Goal: Transaction & Acquisition: Subscribe to service/newsletter

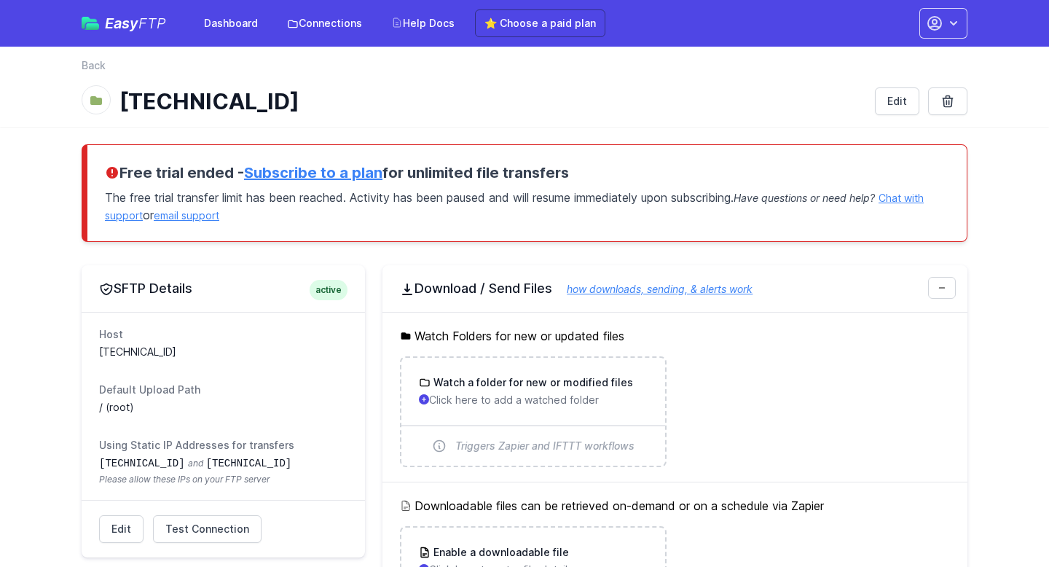
click at [359, 176] on link "Subscribe to a plan" at bounding box center [313, 172] width 138 height 17
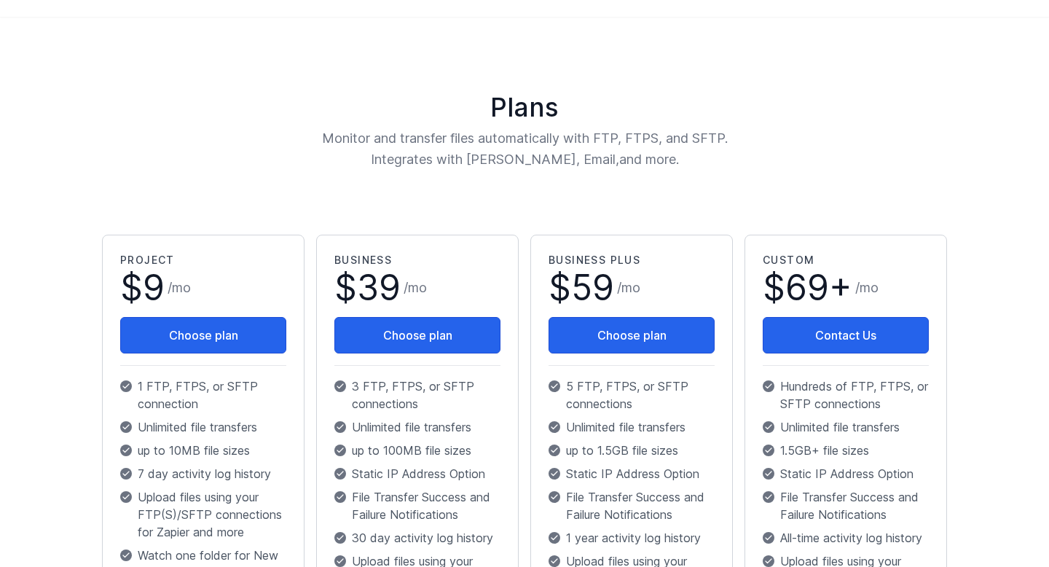
scroll to position [109, 0]
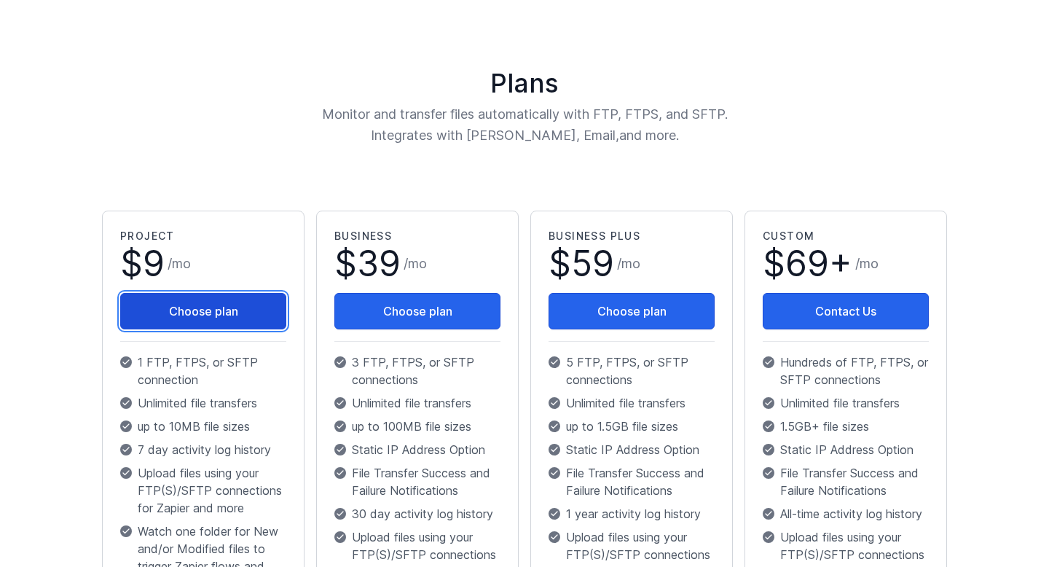
click at [235, 310] on button "Choose plan" at bounding box center [203, 311] width 166 height 36
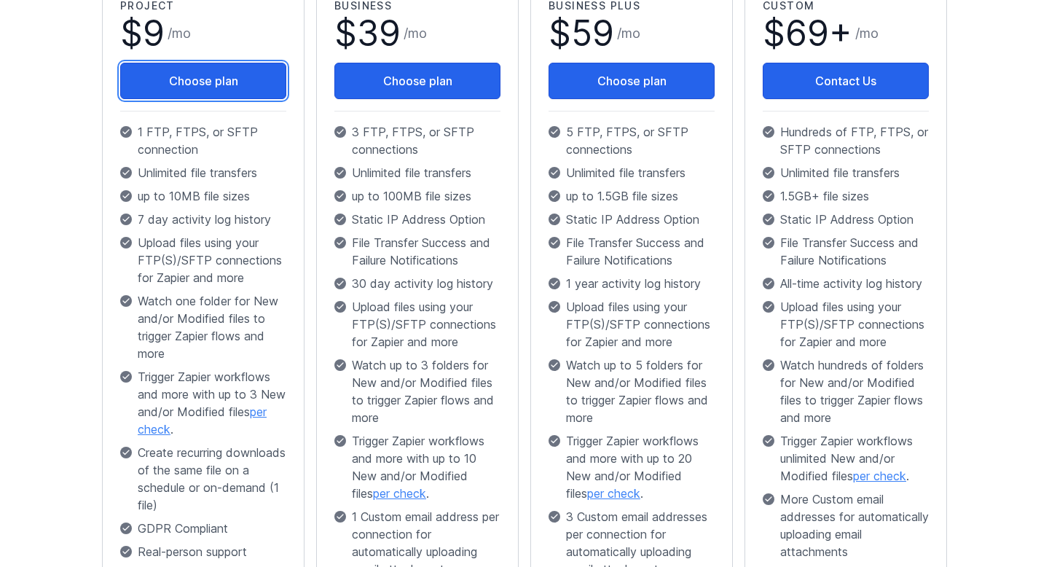
scroll to position [338, 0]
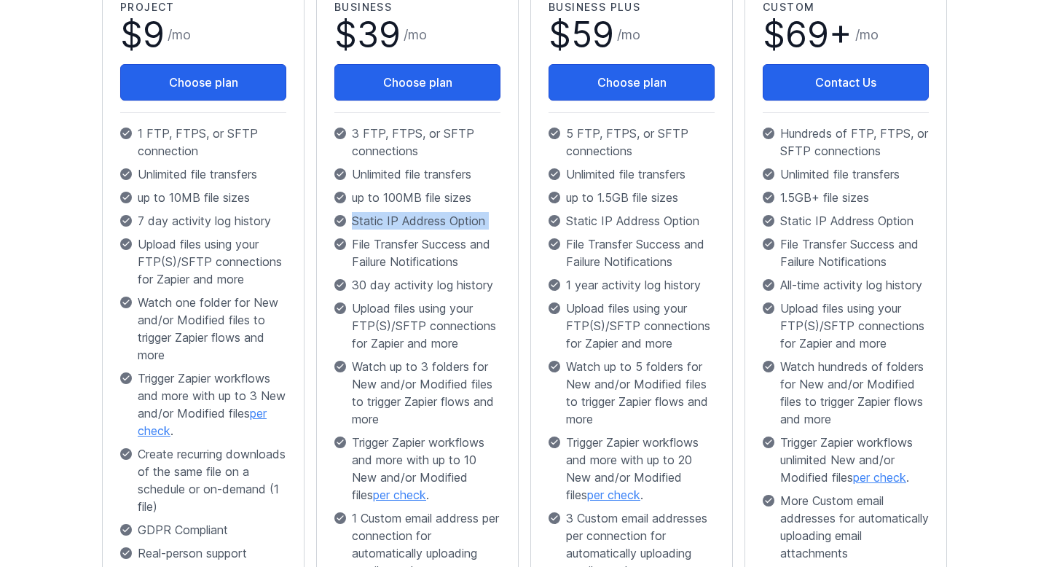
drag, startPoint x: 491, startPoint y: 212, endPoint x: 405, endPoint y: 230, distance: 87.8
click at [403, 232] on div "Business $ 39 / mo Choose plan 3 FTP, FTPS, or SFTP connections Unlimited file …" at bounding box center [417, 353] width 166 height 707
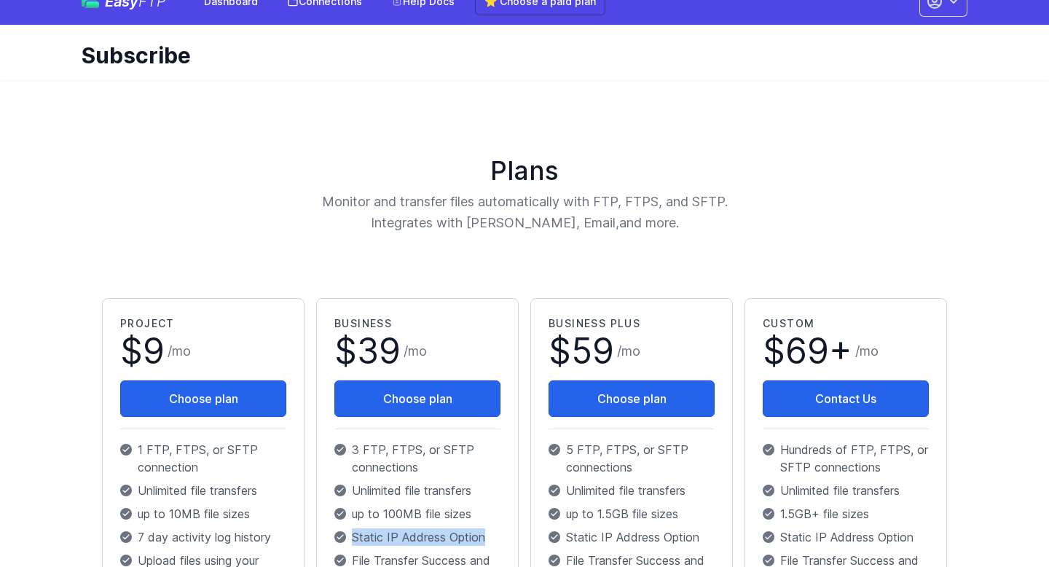
scroll to position [0, 0]
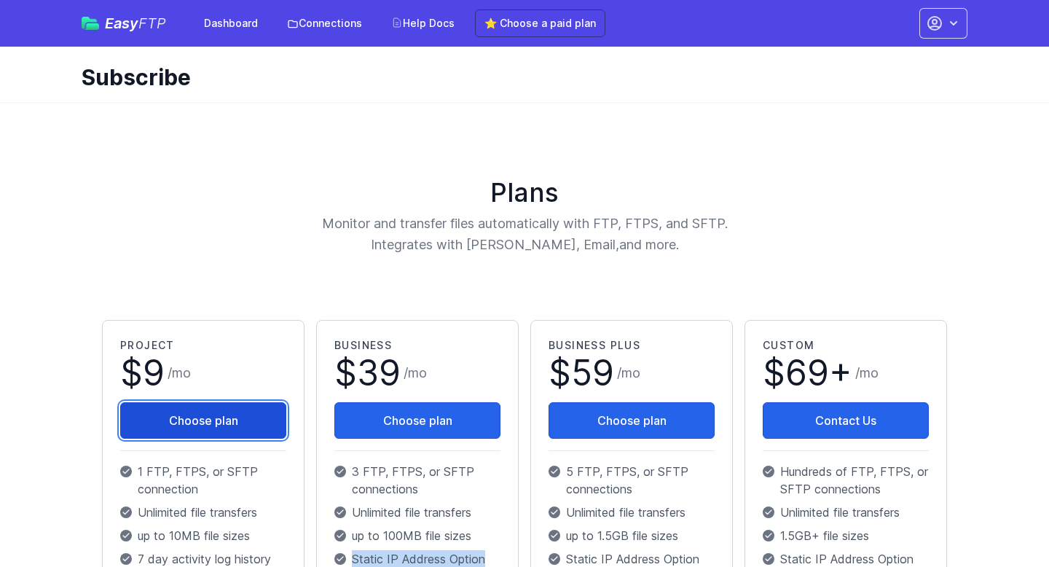
click at [245, 413] on button "Choose plan" at bounding box center [203, 420] width 166 height 36
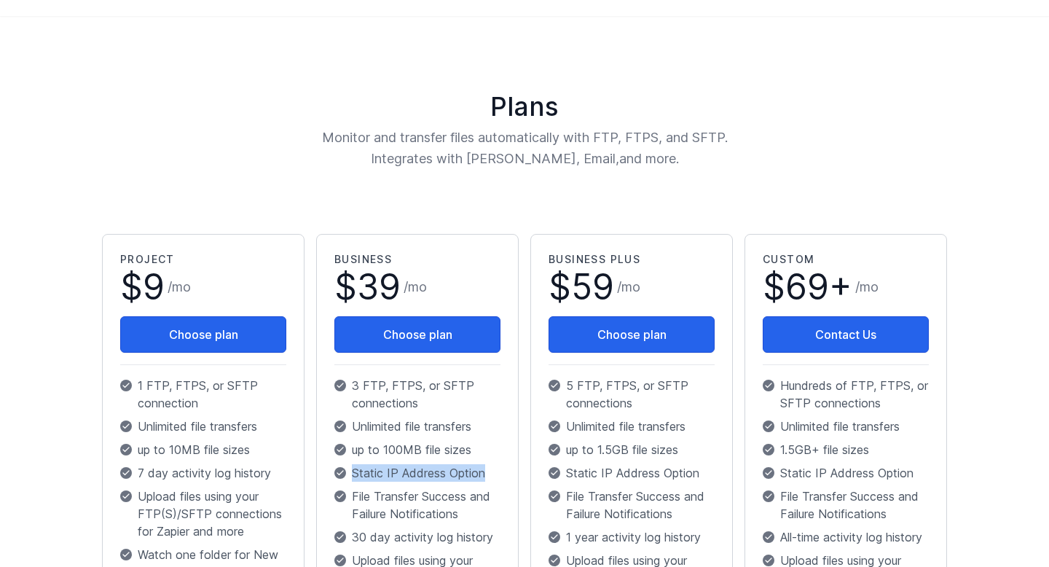
scroll to position [245, 0]
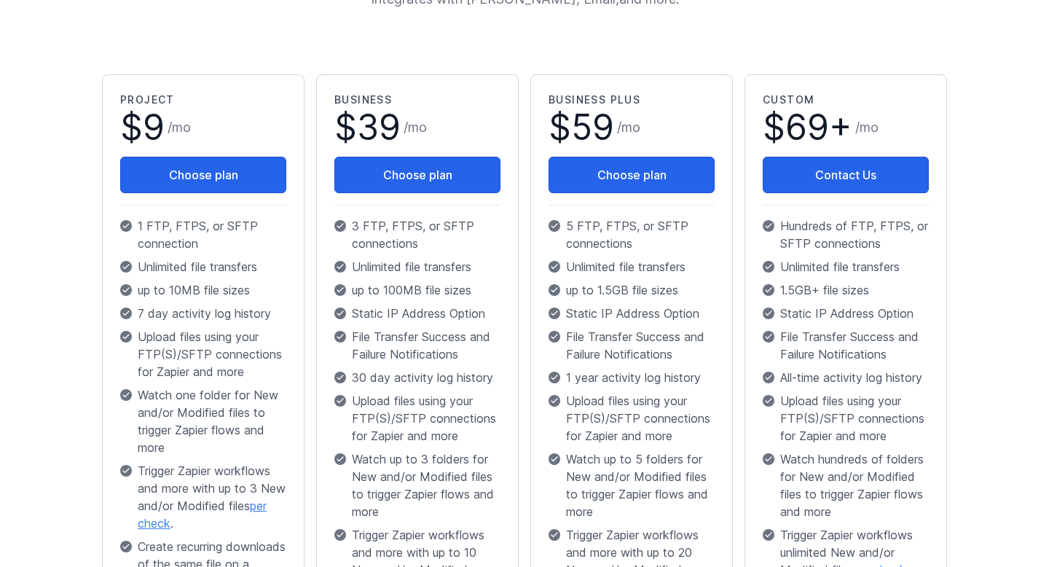
click at [462, 458] on p "Watch up to 3 folders for New and/or Modified files to trigger Zapier flows and…" at bounding box center [417, 485] width 166 height 70
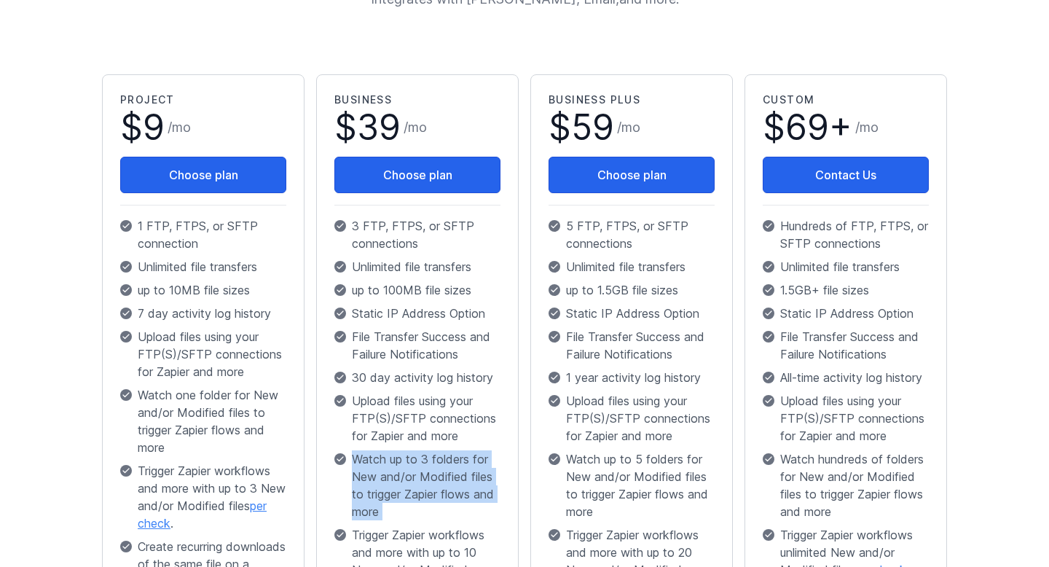
click at [462, 458] on p "Watch up to 3 folders for New and/or Modified files to trigger Zapier flows and…" at bounding box center [417, 485] width 166 height 70
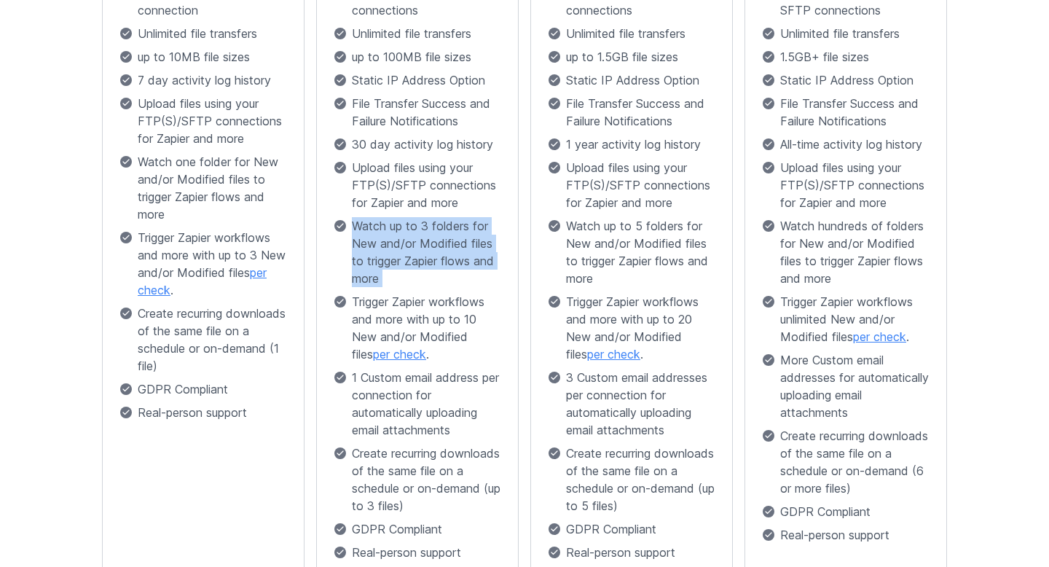
scroll to position [469, 0]
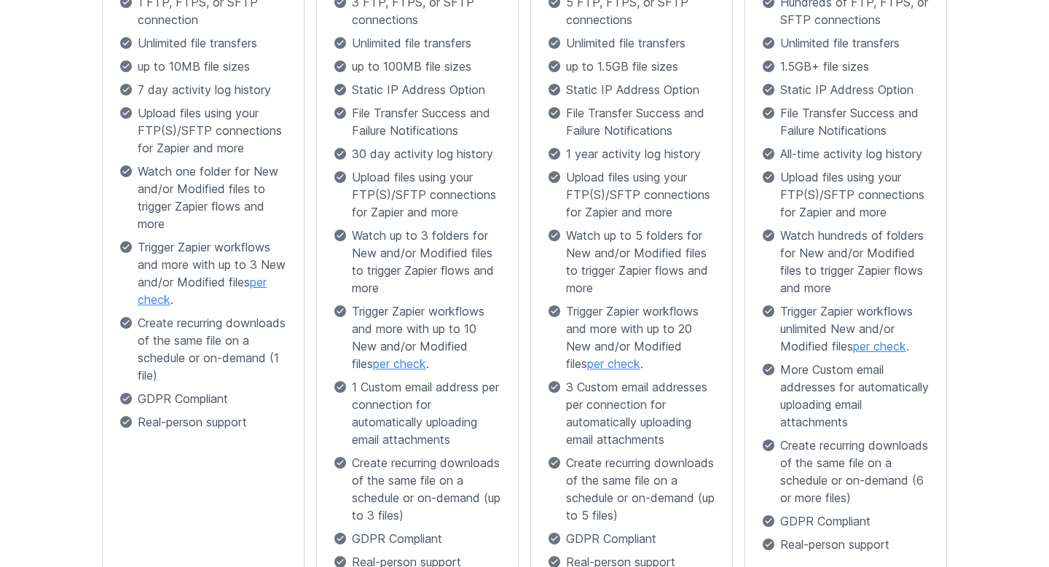
click at [402, 173] on p "Upload files using your FTP(S)/SFTP connections for Zapier and more" at bounding box center [417, 194] width 166 height 52
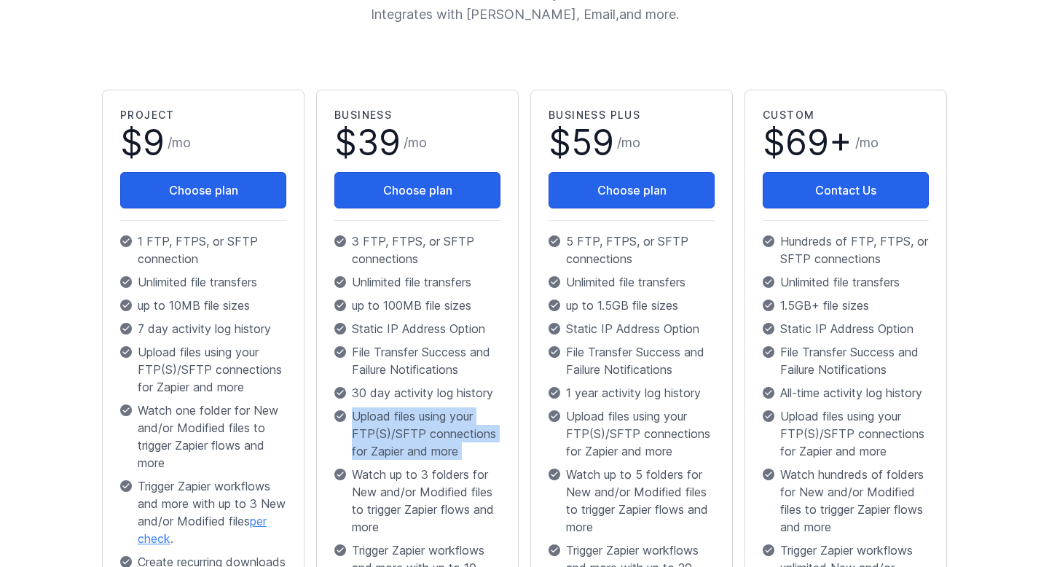
scroll to position [208, 0]
